Goal: Transaction & Acquisition: Purchase product/service

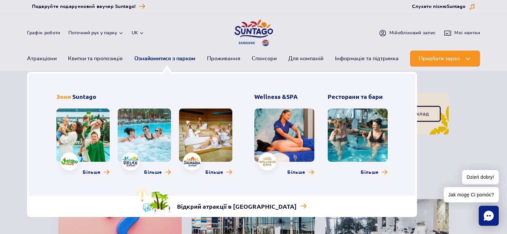
click at [174, 60] on link "Ознайомитися з парком" at bounding box center [164, 59] width 61 height 16
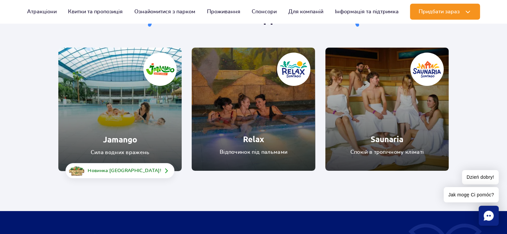
scroll to position [67, 0]
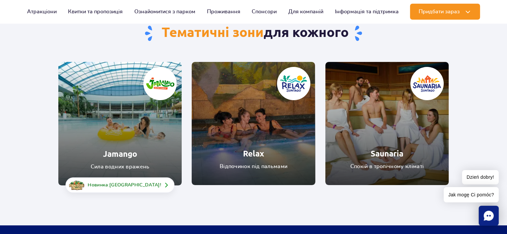
click at [136, 128] on link "Jamango" at bounding box center [119, 124] width 123 height 124
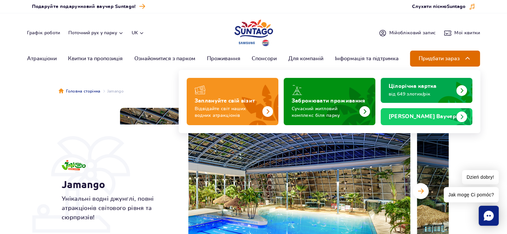
click at [425, 61] on span "Придбати зараз" at bounding box center [439, 59] width 41 height 6
click at [466, 58] on img at bounding box center [468, 59] width 8 height 8
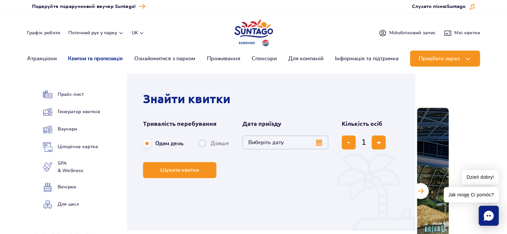
click at [95, 57] on link "Квитки та пропозиція" at bounding box center [95, 59] width 55 height 16
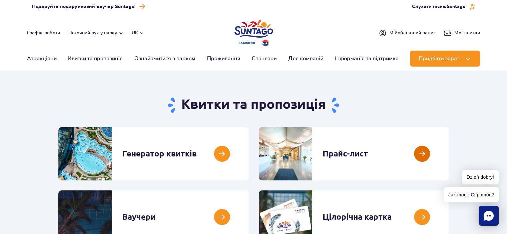
click at [449, 153] on link at bounding box center [449, 153] width 0 height 53
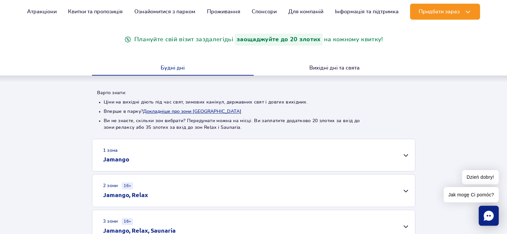
scroll to position [133, 0]
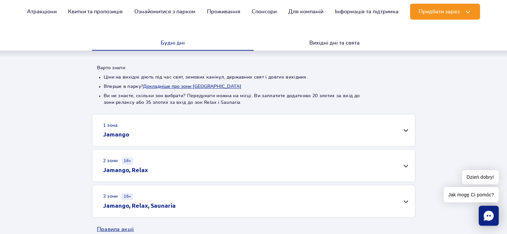
click at [379, 131] on div "1 зона Jamango" at bounding box center [253, 130] width 323 height 32
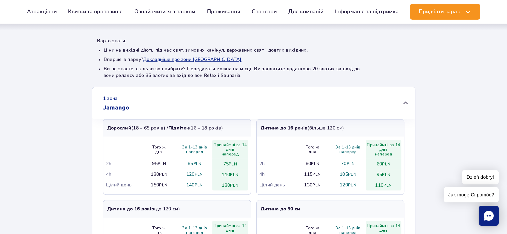
scroll to position [200, 0]
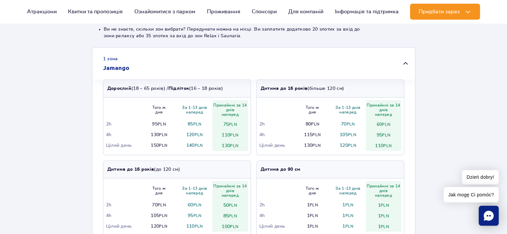
click at [153, 147] on td "150 PLN" at bounding box center [159, 145] width 36 height 11
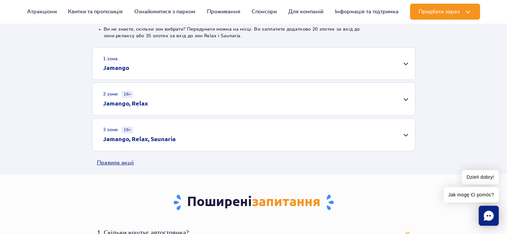
click at [153, 147] on td "150 PLN" at bounding box center [159, 145] width 36 height 11
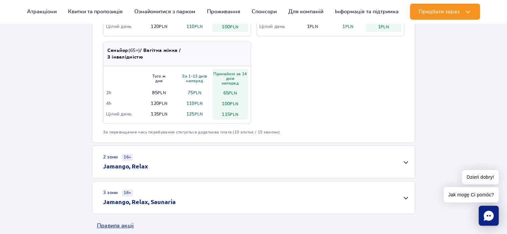
scroll to position [500, 0]
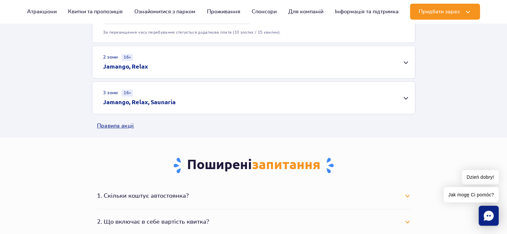
click at [248, 60] on div "2 зони 16+ Jamango, Relax" at bounding box center [253, 62] width 323 height 32
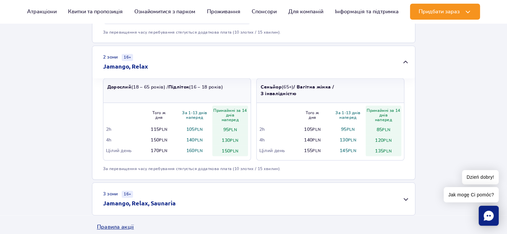
click at [245, 62] on div "2 зони 16+ Jamango, Relax" at bounding box center [253, 62] width 323 height 32
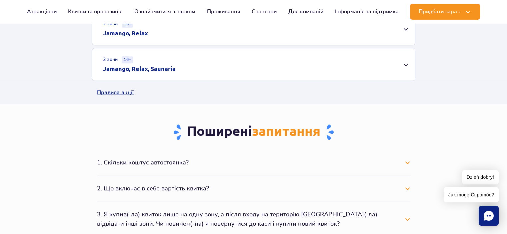
scroll to position [566, 0]
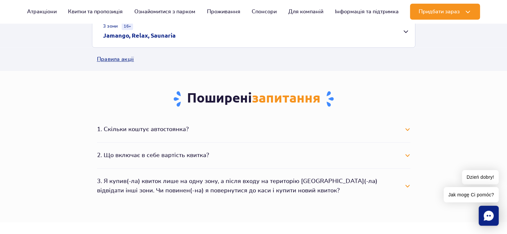
click at [402, 133] on button "1. Скільки коштує автостоянка?" at bounding box center [253, 129] width 313 height 15
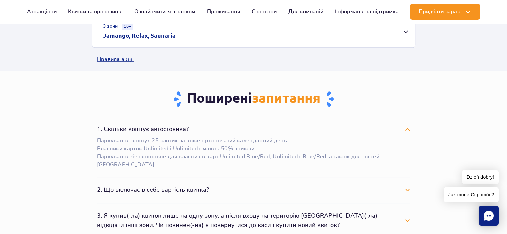
scroll to position [633, 0]
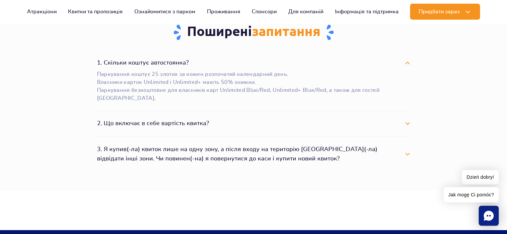
click at [339, 125] on button "2. Що включає в себе вартість квитка?" at bounding box center [253, 123] width 313 height 15
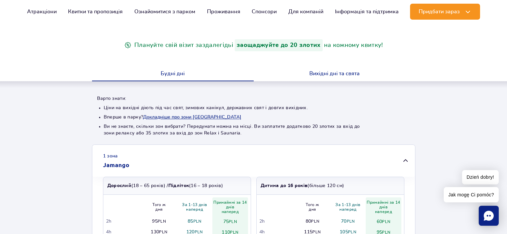
scroll to position [0, 0]
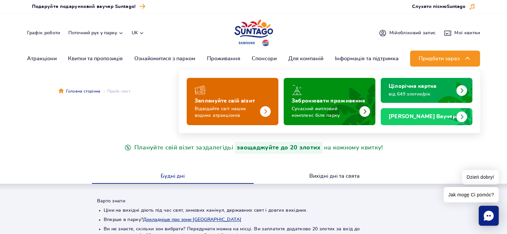
click at [242, 108] on p "Відвідайте світ наших водних атракціонів" at bounding box center [227, 112] width 65 height 13
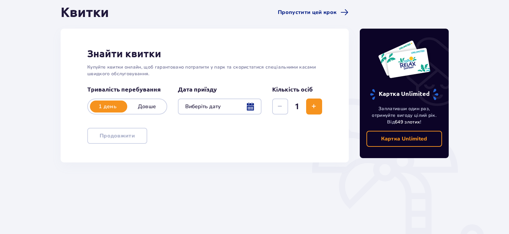
click at [148, 107] on p "Довше" at bounding box center [146, 106] width 39 height 7
click at [115, 106] on p "1 день" at bounding box center [107, 106] width 39 height 7
click at [247, 110] on div at bounding box center [220, 107] width 84 height 16
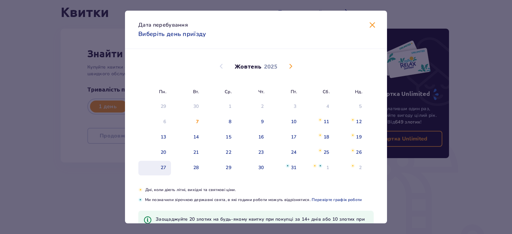
click at [166, 168] on div "27" at bounding box center [154, 168] width 33 height 15
type input "[DATE]"
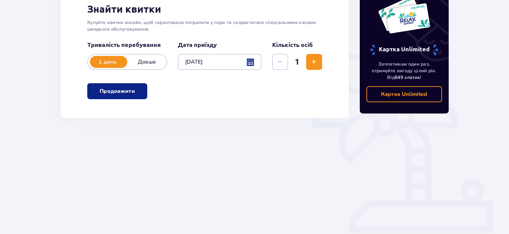
scroll to position [112, 0]
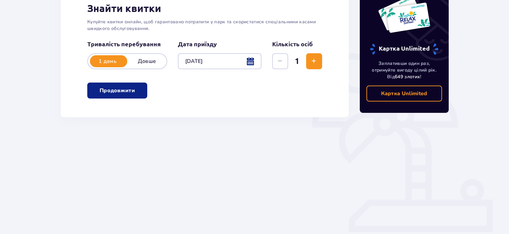
click at [321, 62] on button "Збільшити" at bounding box center [314, 61] width 16 height 16
click at [322, 63] on div "Знайти квитки Купуйте квитки онлайн, щоб гарантовано потрапити у парк та скорис…" at bounding box center [205, 50] width 288 height 134
click at [322, 63] on button "Збільшити" at bounding box center [314, 61] width 16 height 16
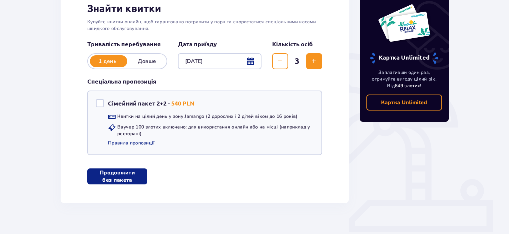
click at [136, 181] on button "Продовжити без пакета" at bounding box center [117, 177] width 60 height 16
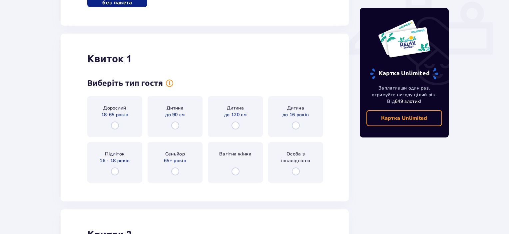
scroll to position [315, 0]
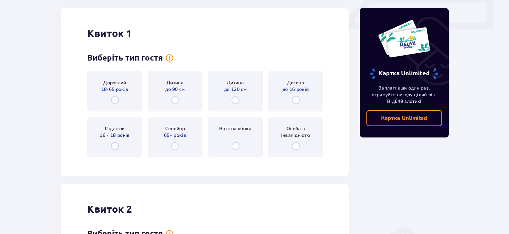
click at [118, 101] on input "radio" at bounding box center [115, 100] width 8 height 8
radio input "true"
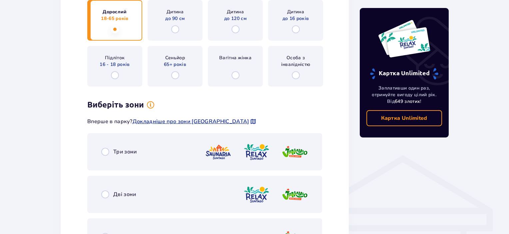
scroll to position [444, 0]
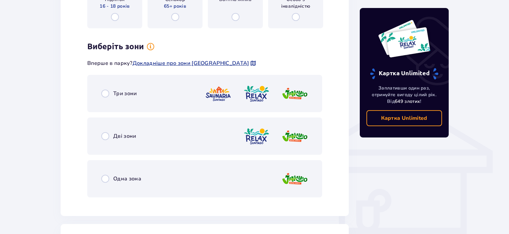
click at [103, 180] on input "radio" at bounding box center [105, 179] width 8 height 8
radio input "true"
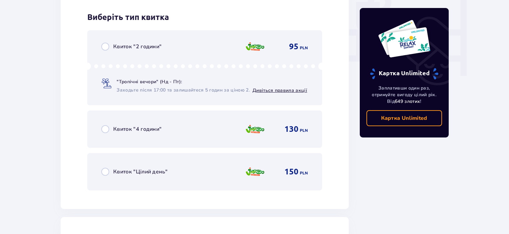
scroll to position [647, 0]
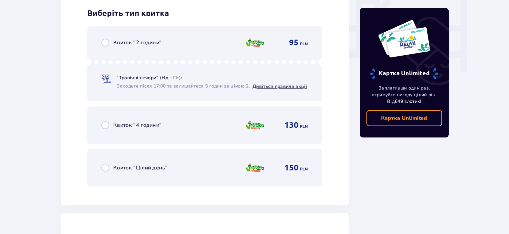
click at [105, 166] on input "radio" at bounding box center [105, 168] width 8 height 8
radio input "true"
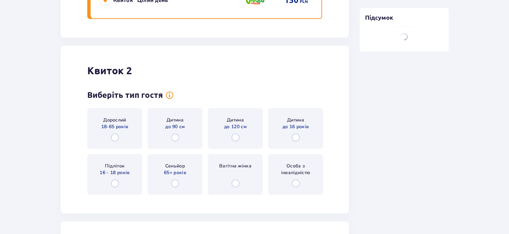
scroll to position [851, 0]
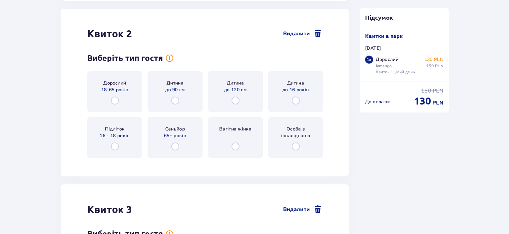
click at [117, 100] on input "radio" at bounding box center [115, 101] width 8 height 8
radio input "true"
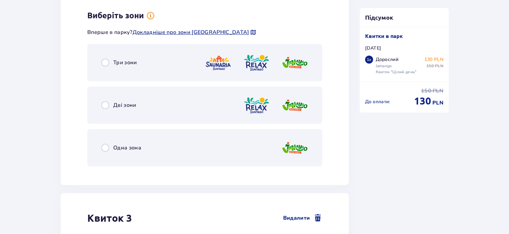
scroll to position [1014, 0]
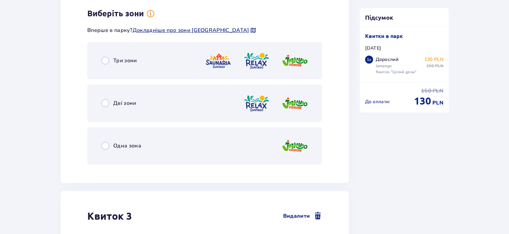
click at [105, 146] on input "radio" at bounding box center [105, 146] width 8 height 8
radio input "true"
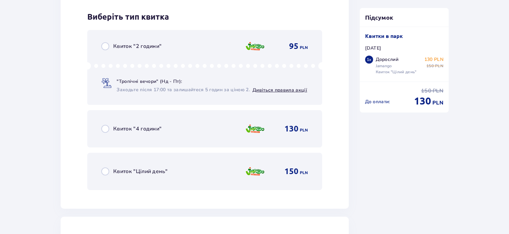
scroll to position [1183, 0]
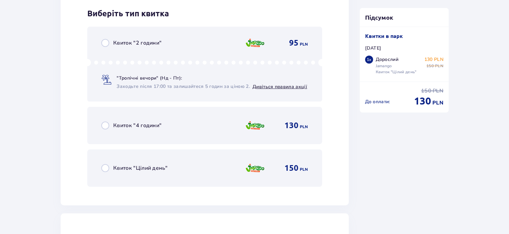
click at [105, 168] on input "radio" at bounding box center [105, 168] width 8 height 8
radio input "true"
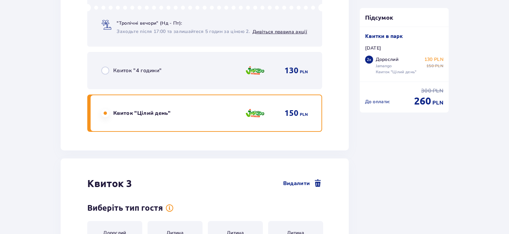
scroll to position [1388, 0]
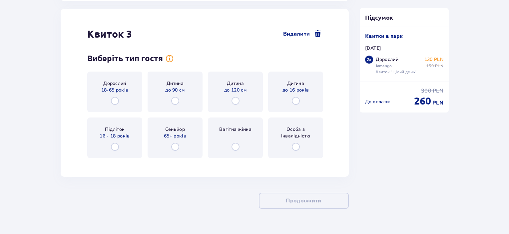
click at [295, 101] on input "radio" at bounding box center [296, 101] width 8 height 8
radio input "true"
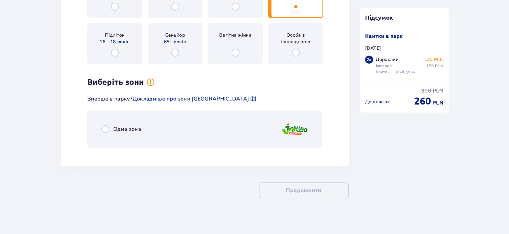
scroll to position [1486, 0]
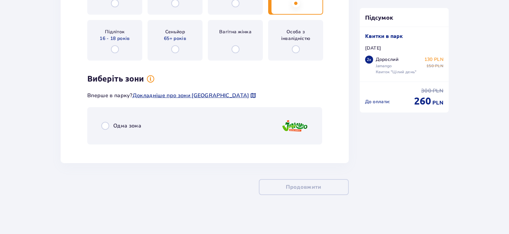
click at [104, 125] on input "radio" at bounding box center [105, 126] width 8 height 8
radio input "true"
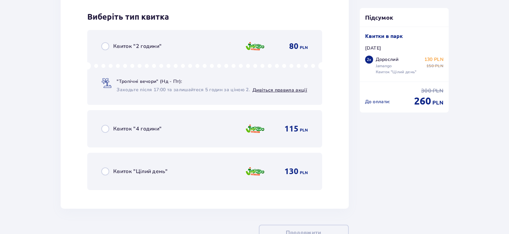
scroll to position [1635, 0]
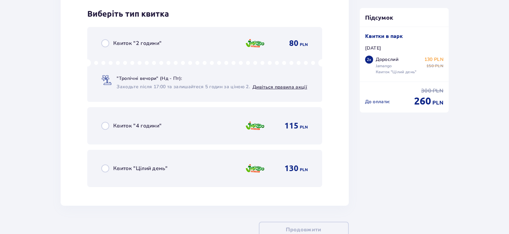
click at [107, 168] on input "radio" at bounding box center [105, 169] width 8 height 8
radio input "true"
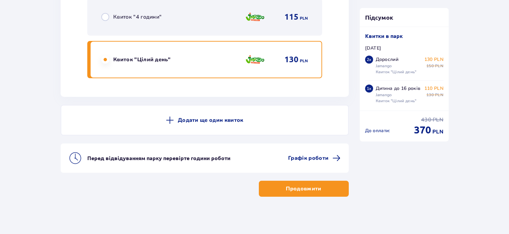
scroll to position [1745, 0]
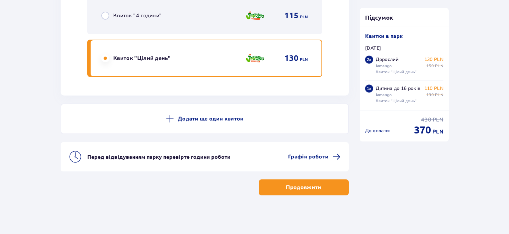
click at [333, 186] on button "Продовжити" at bounding box center [304, 188] width 90 height 16
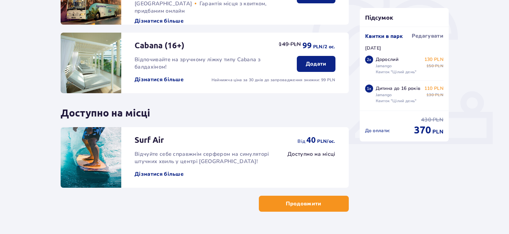
scroll to position [217, 0]
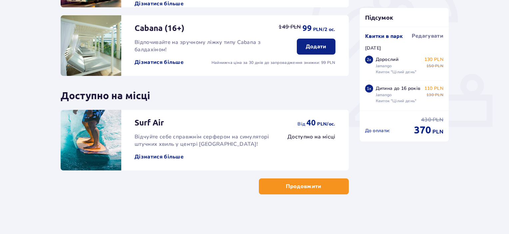
click at [334, 185] on button "Продовжити" at bounding box center [304, 187] width 90 height 16
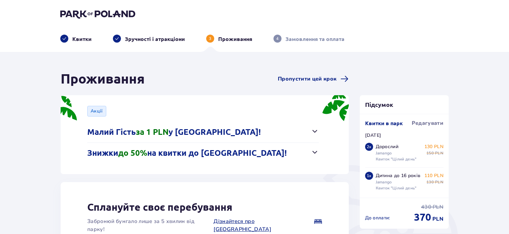
click at [314, 134] on span "button" at bounding box center [315, 131] width 8 height 8
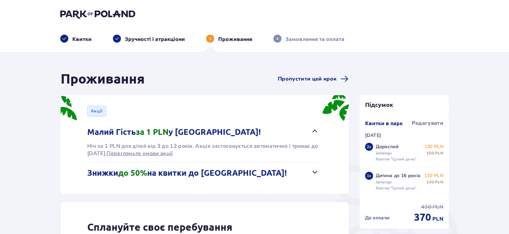
click at [314, 134] on span "button" at bounding box center [315, 131] width 8 height 8
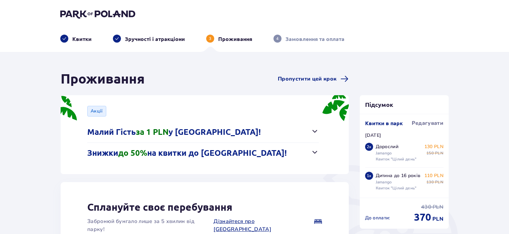
click at [318, 155] on span "button" at bounding box center [315, 152] width 8 height 8
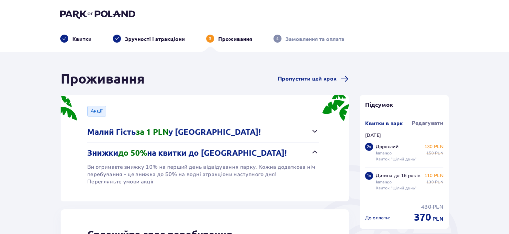
click at [318, 154] on span "button" at bounding box center [315, 152] width 8 height 8
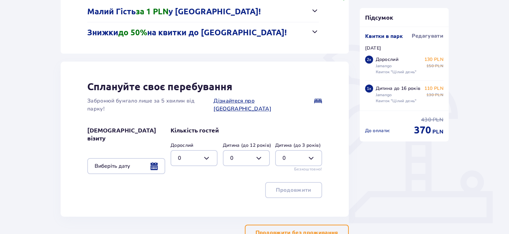
scroll to position [157, 0]
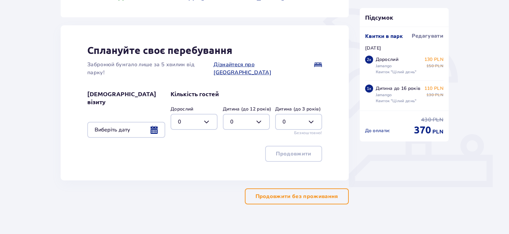
click at [344, 189] on button "Продовжити без проживання" at bounding box center [297, 197] width 104 height 16
